Goal: Information Seeking & Learning: Learn about a topic

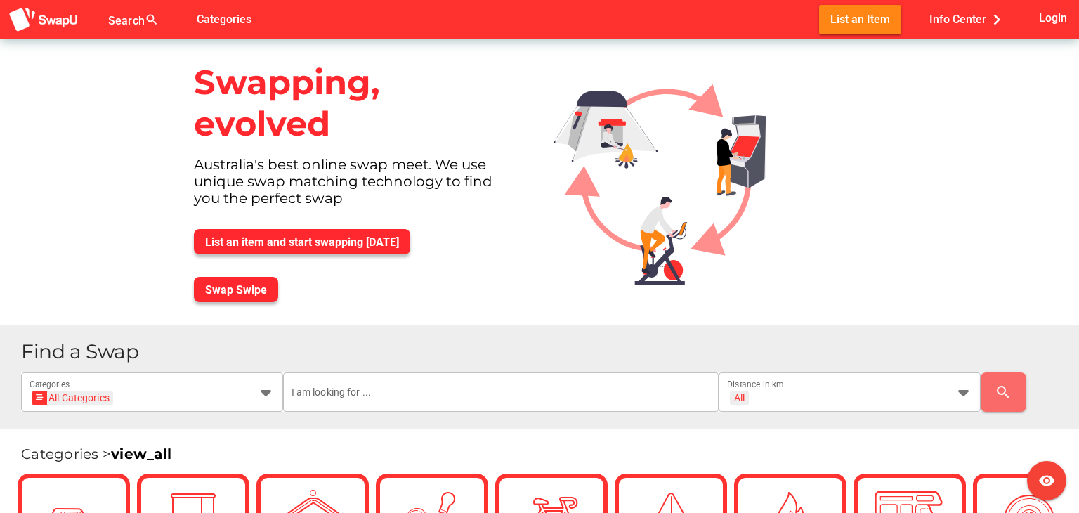
scroll to position [73, 0]
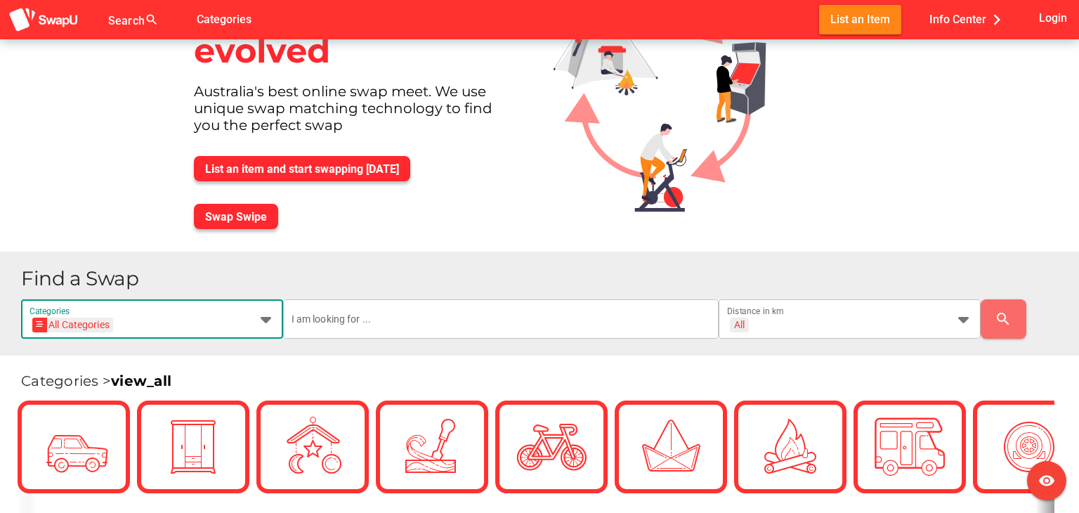
click at [266, 321] on icon at bounding box center [266, 319] width 17 height 17
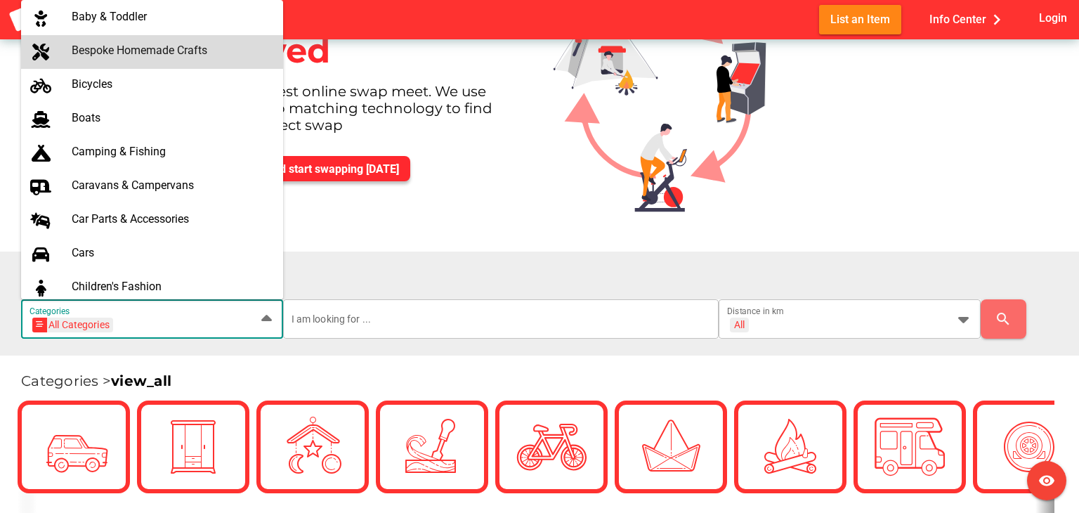
scroll to position [102, 0]
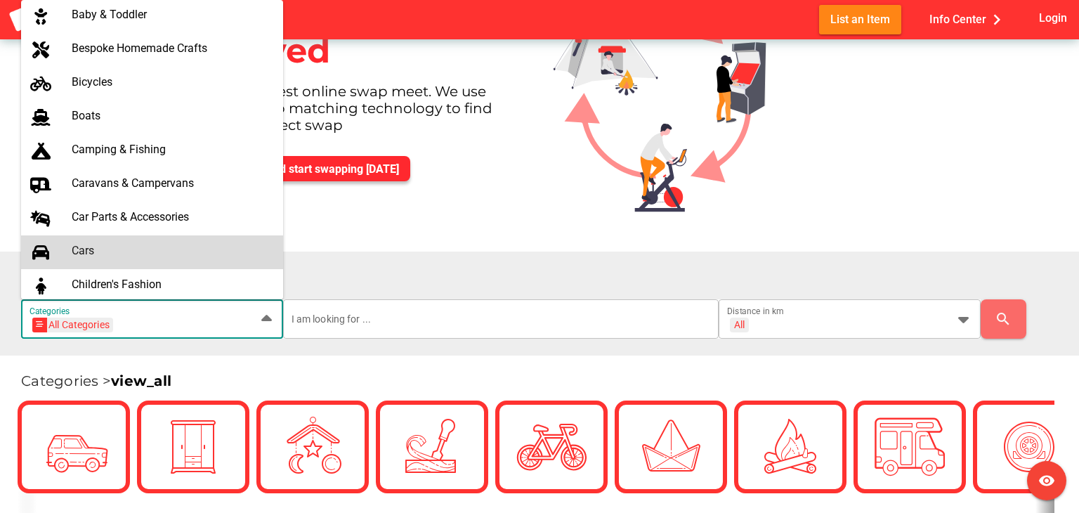
click at [108, 246] on div "Cars" at bounding box center [172, 250] width 200 height 13
type input "Cars"
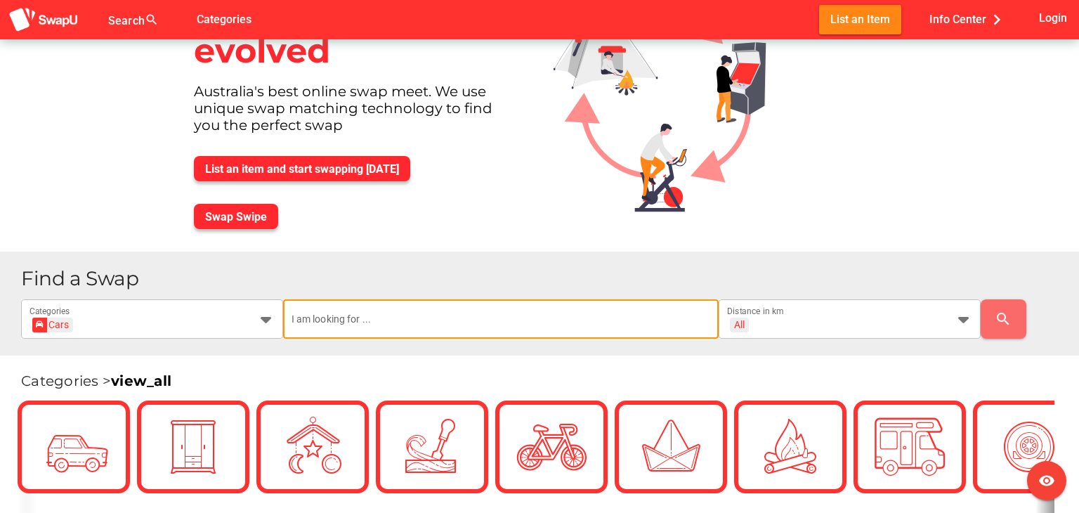
scroll to position [0, 0]
click at [322, 318] on input "text" at bounding box center [501, 318] width 419 height 39
type input "ford focus"
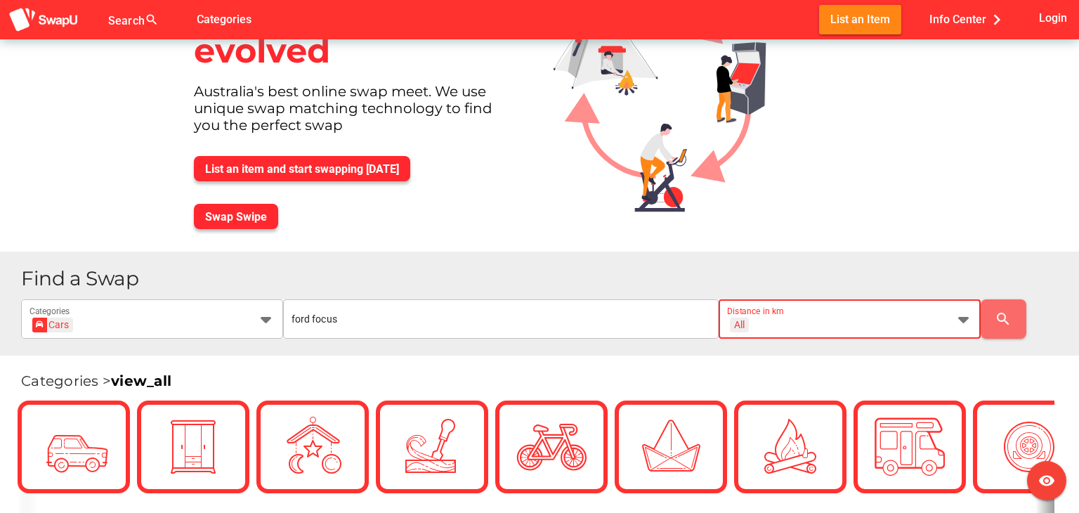
click at [961, 318] on icon at bounding box center [963, 319] width 17 height 17
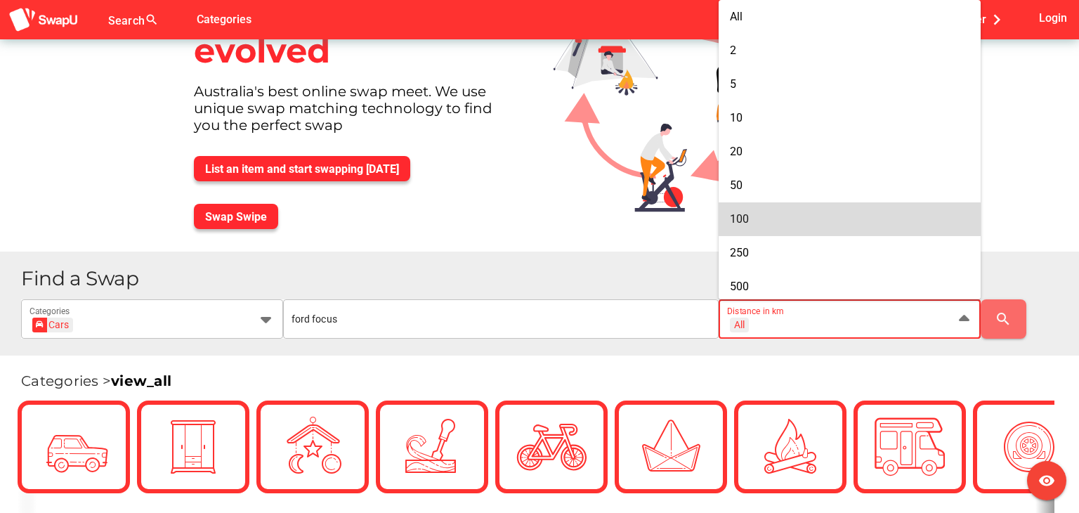
click at [745, 224] on span "100" at bounding box center [739, 218] width 19 height 13
type input "+ 100 km"
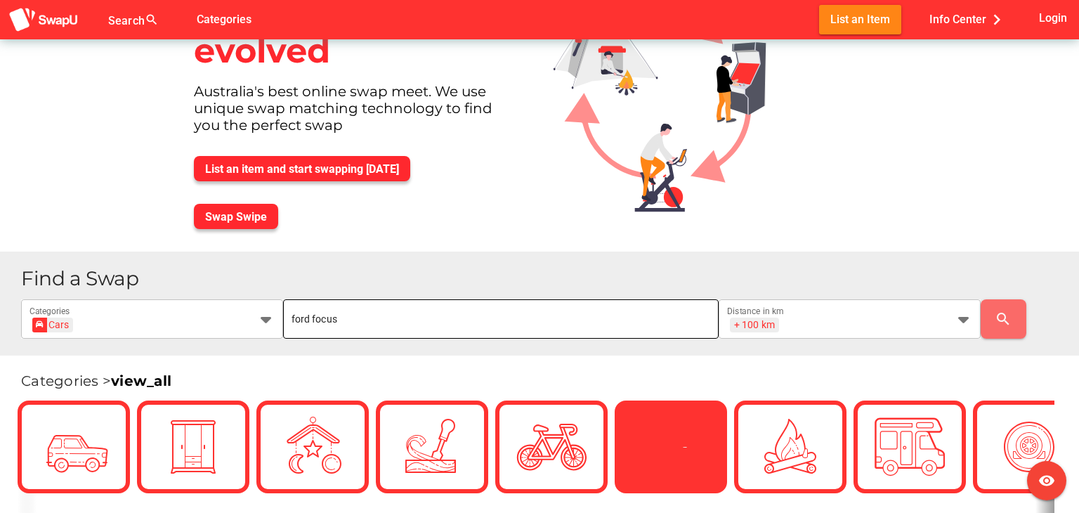
scroll to position [233, 0]
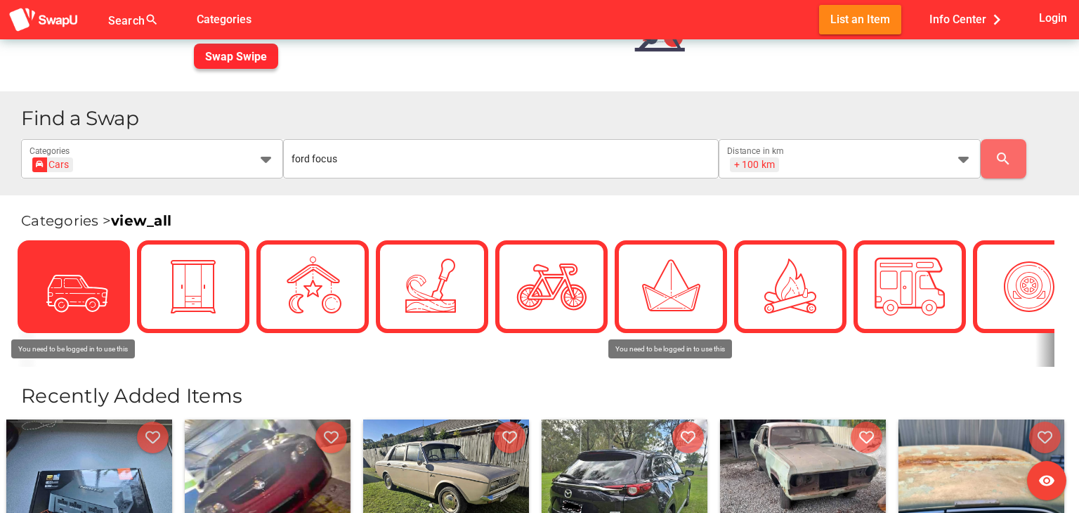
drag, startPoint x: 72, startPoint y: 250, endPoint x: 70, endPoint y: 277, distance: 27.4
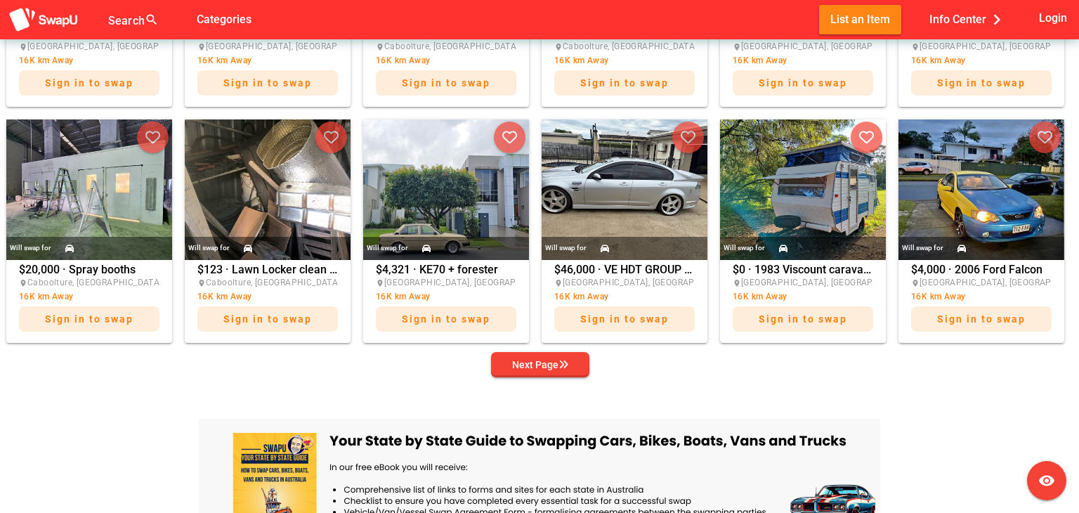
scroll to position [766, 0]
